Goal: Information Seeking & Learning: Learn about a topic

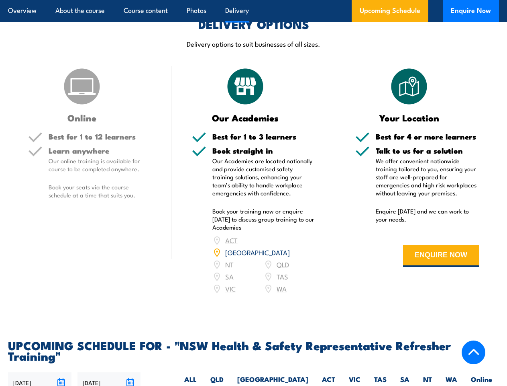
scroll to position [1228, 0]
click at [254, 0] on article "Overview About the course Course content Photos Delivery Upcoming Schedule Enqu…" at bounding box center [253, 11] width 491 height 22
click at [40, 372] on input "[DATE]" at bounding box center [39, 382] width 63 height 20
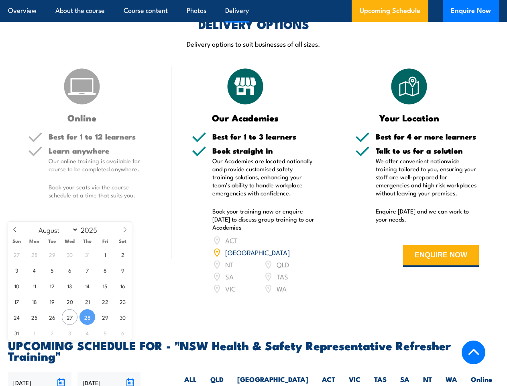
click at [109, 372] on input "[DATE]" at bounding box center [109, 382] width 63 height 20
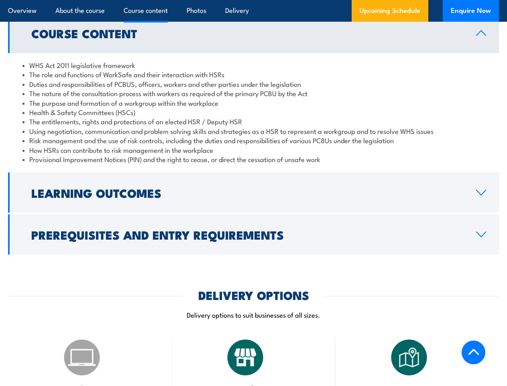
click at [254, 0] on article "Overview About the course Course content Photos Delivery Upcoming Schedule Enqu…" at bounding box center [253, 11] width 491 height 22
click at [254, 187] on h2 "Learning Outcomes" at bounding box center [247, 192] width 432 height 10
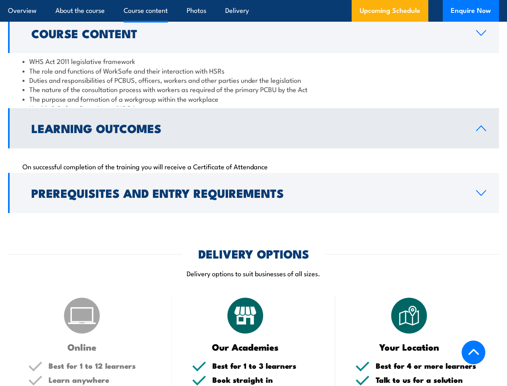
click at [254, 216] on div "COURSES > Work Health & Safety Training (WHS) NSW Health & Safety Representativ…" at bounding box center [253, 225] width 507 height 2327
